Goal: Navigation & Orientation: Find specific page/section

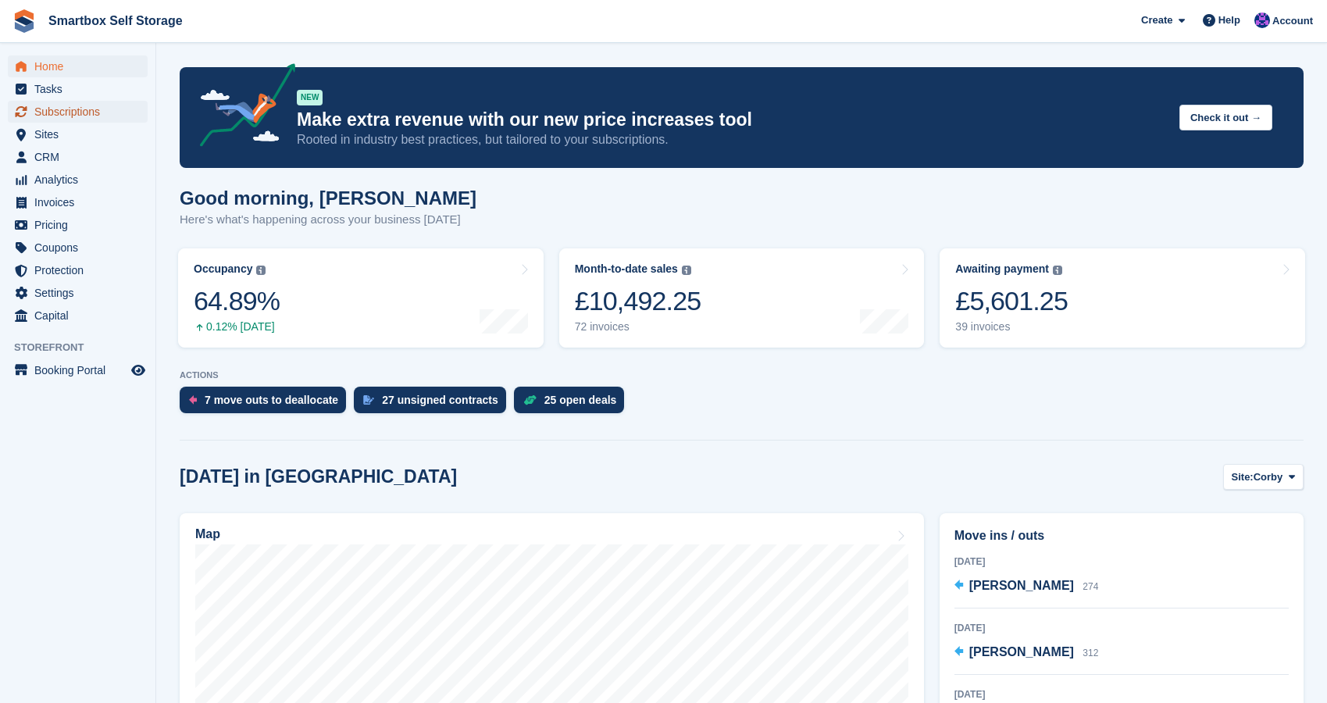
click at [73, 115] on span "Subscriptions" at bounding box center [81, 112] width 94 height 22
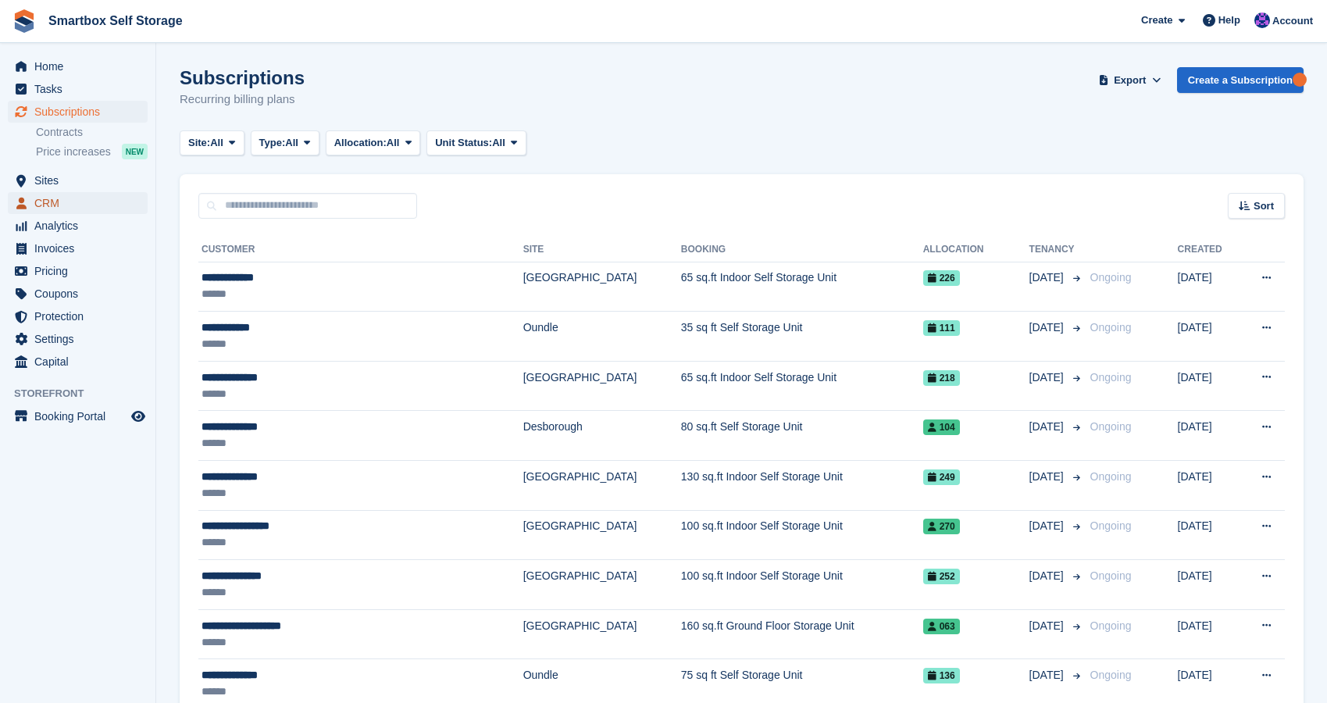
click at [59, 203] on span "CRM" at bounding box center [81, 203] width 94 height 22
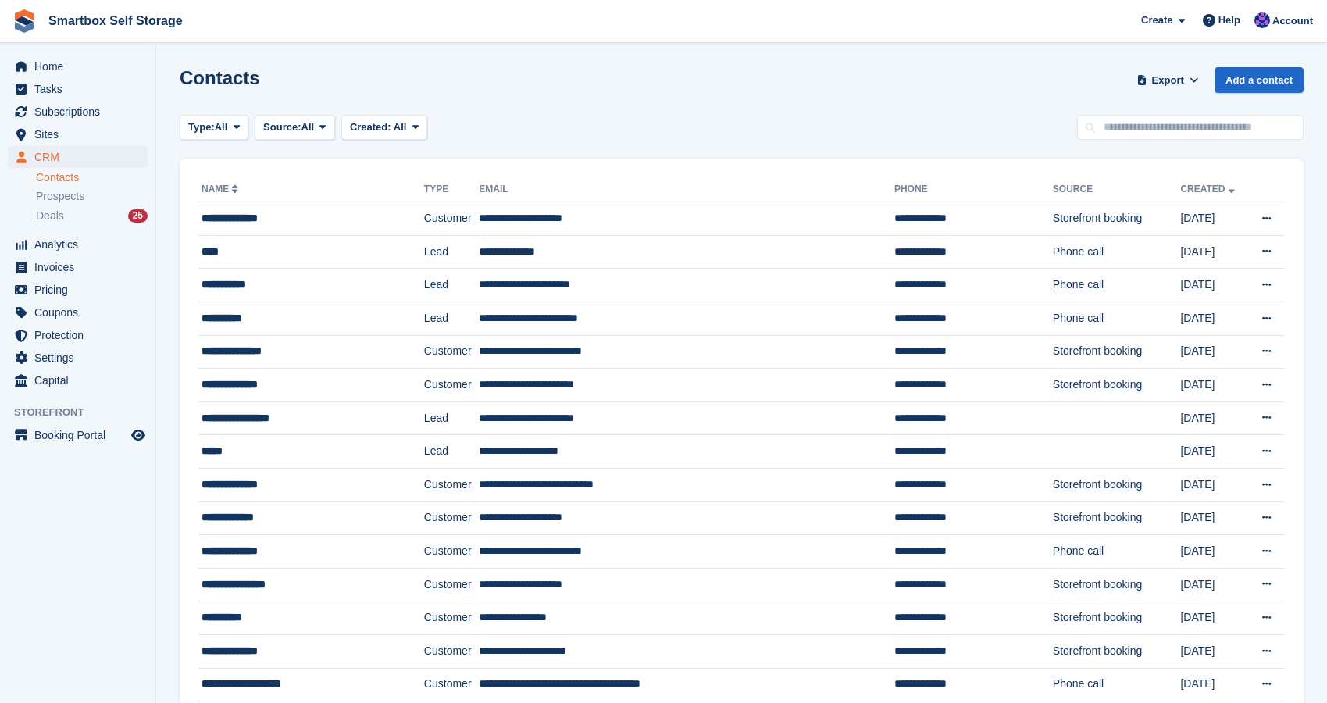
click at [65, 180] on link "Contacts" at bounding box center [92, 177] width 112 height 15
click at [66, 118] on span "Subscriptions" at bounding box center [81, 112] width 94 height 22
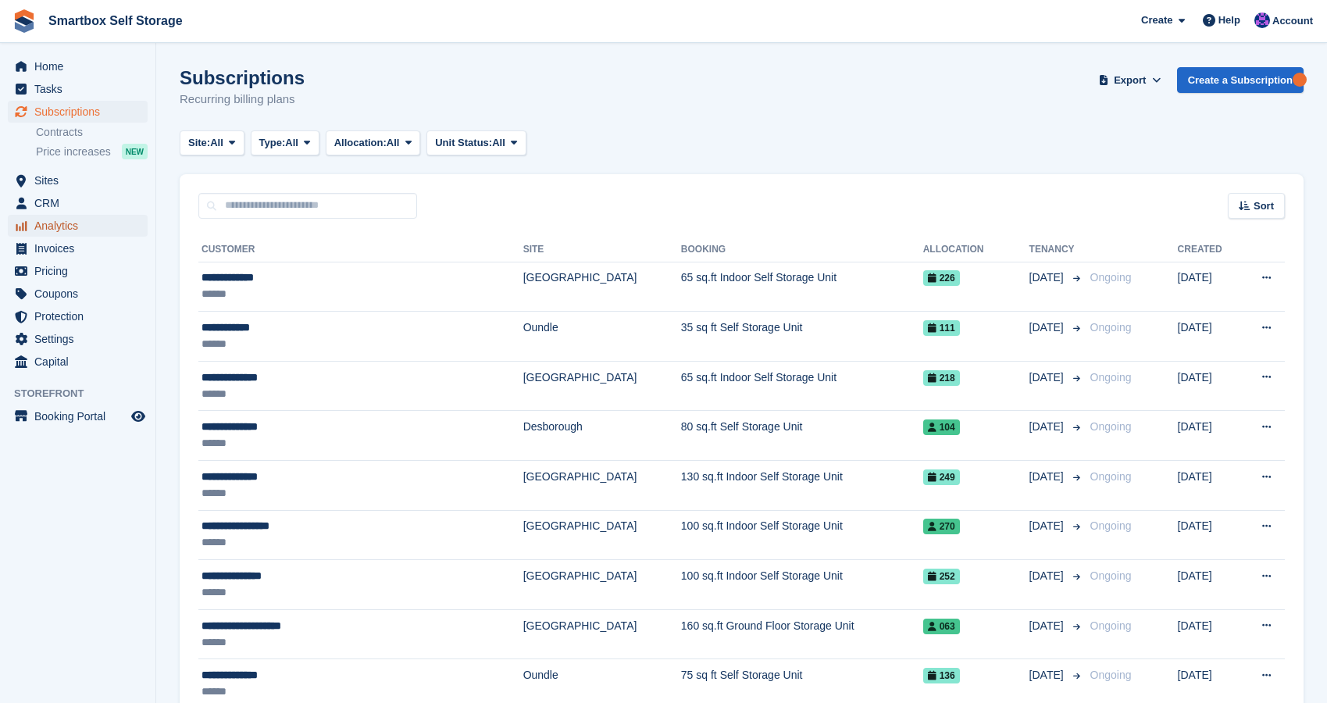
click at [49, 230] on span "Analytics" at bounding box center [81, 226] width 94 height 22
